Goal: Find specific page/section

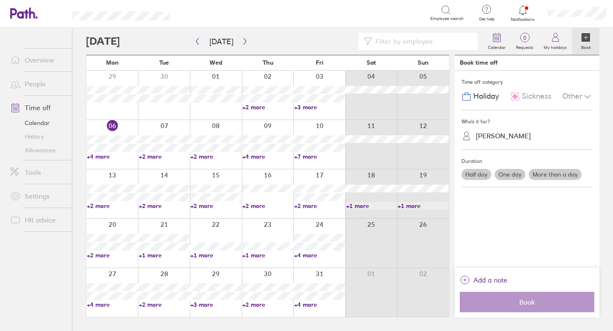
click at [39, 83] on link "People" at bounding box center [37, 83] width 69 height 17
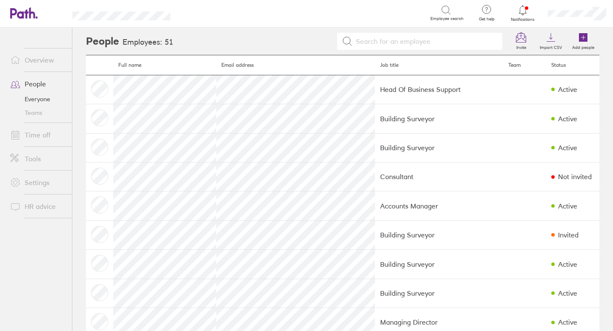
click at [45, 85] on link "People" at bounding box center [37, 83] width 69 height 17
click at [42, 85] on link "People" at bounding box center [37, 83] width 69 height 17
